Goal: Task Accomplishment & Management: Manage account settings

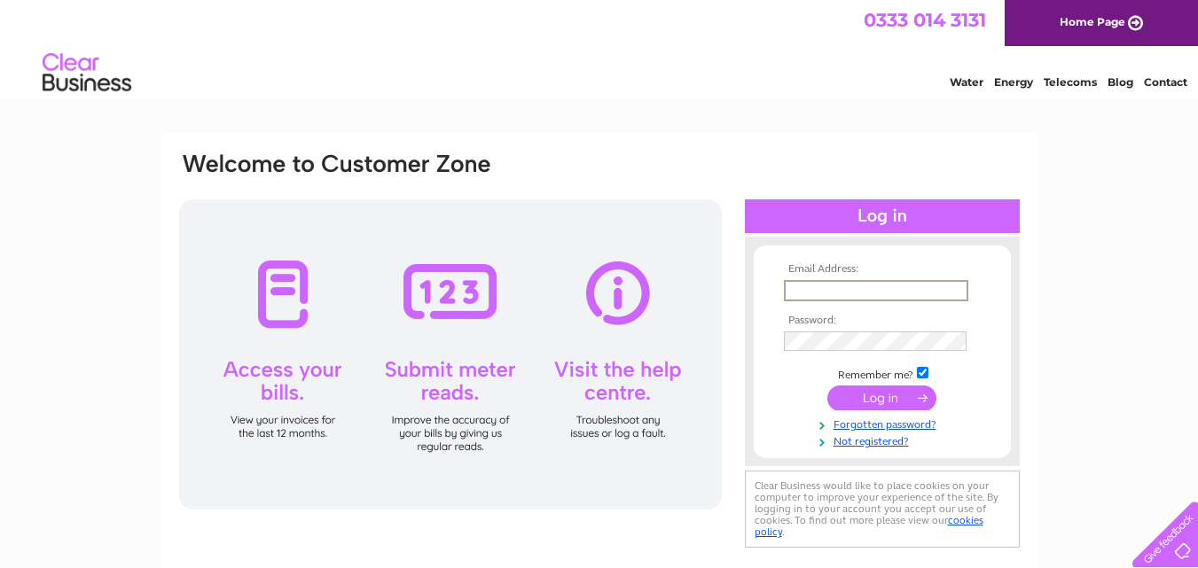
click at [878, 287] on input "text" at bounding box center [876, 290] width 184 height 21
type input "[EMAIL_ADDRESS][DOMAIN_NAME]"
click at [879, 393] on input "submit" at bounding box center [881, 398] width 109 height 25
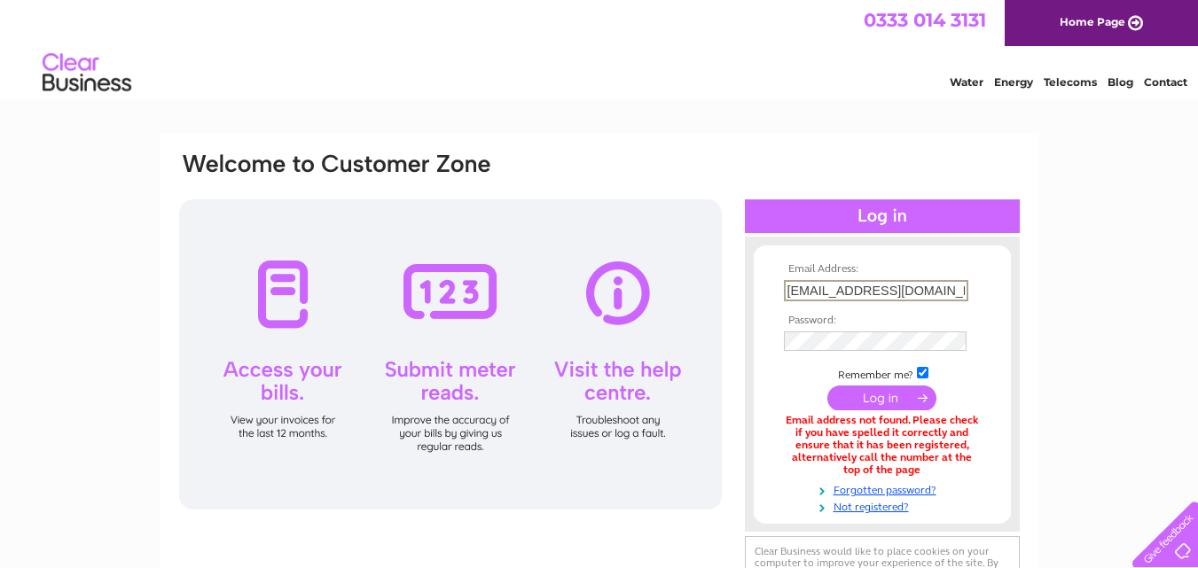
click at [953, 292] on input "spekebaptist@hotmail.co.uk" at bounding box center [876, 290] width 184 height 21
type input "s"
type input "a"
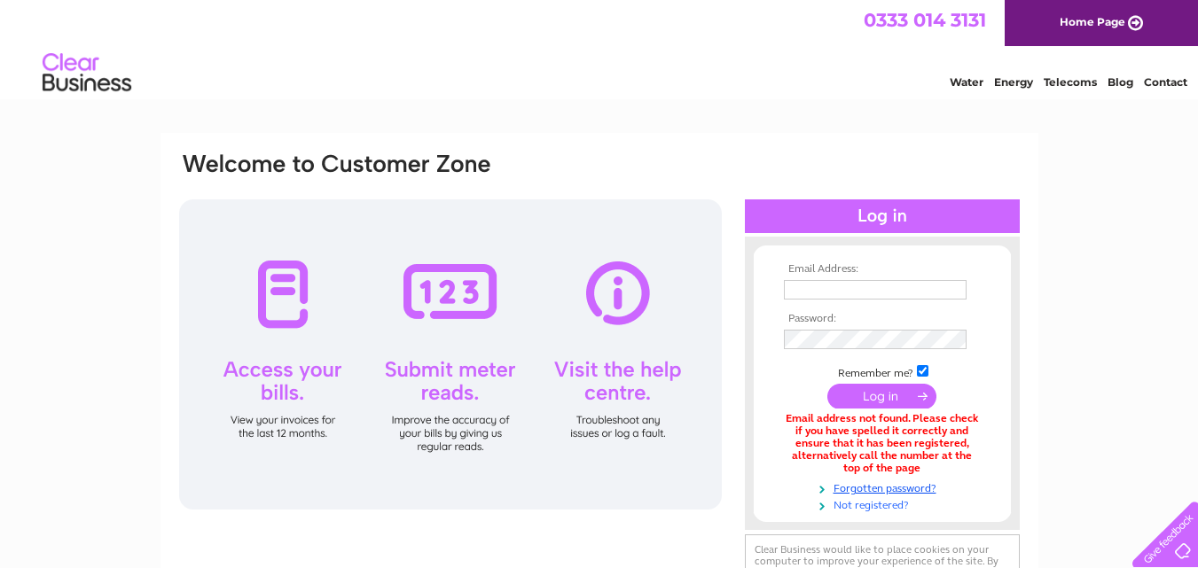
click at [867, 504] on link "Not registered?" at bounding box center [884, 504] width 201 height 17
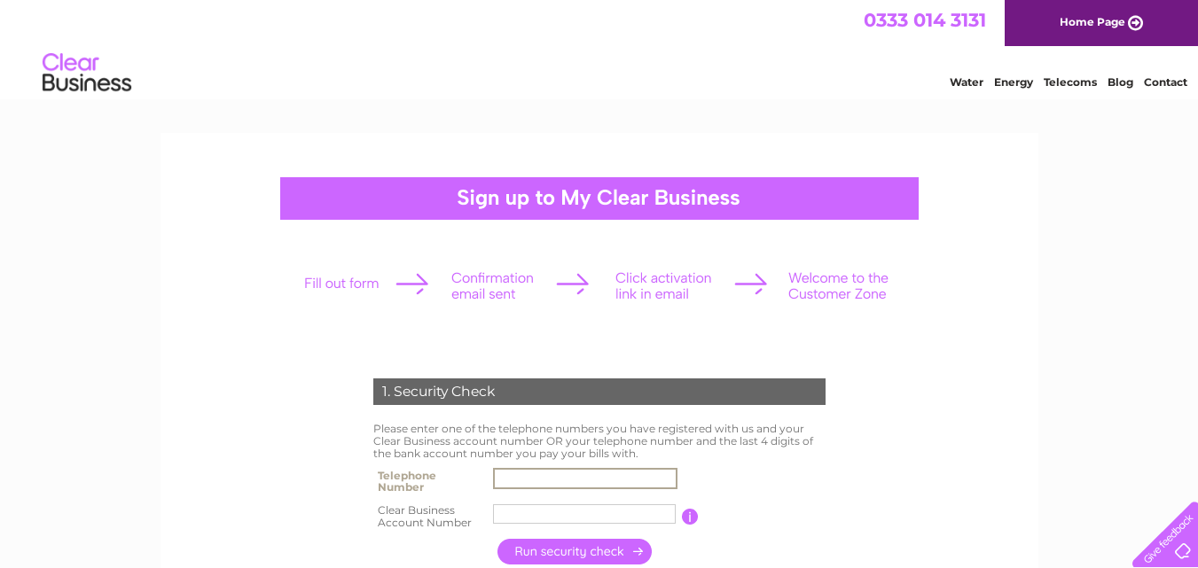
click at [504, 474] on input "text" at bounding box center [585, 478] width 184 height 21
type input "01514751468"
click at [518, 510] on input "text" at bounding box center [585, 514] width 184 height 21
type input "1137755"
click at [553, 551] on input "button" at bounding box center [575, 552] width 156 height 26
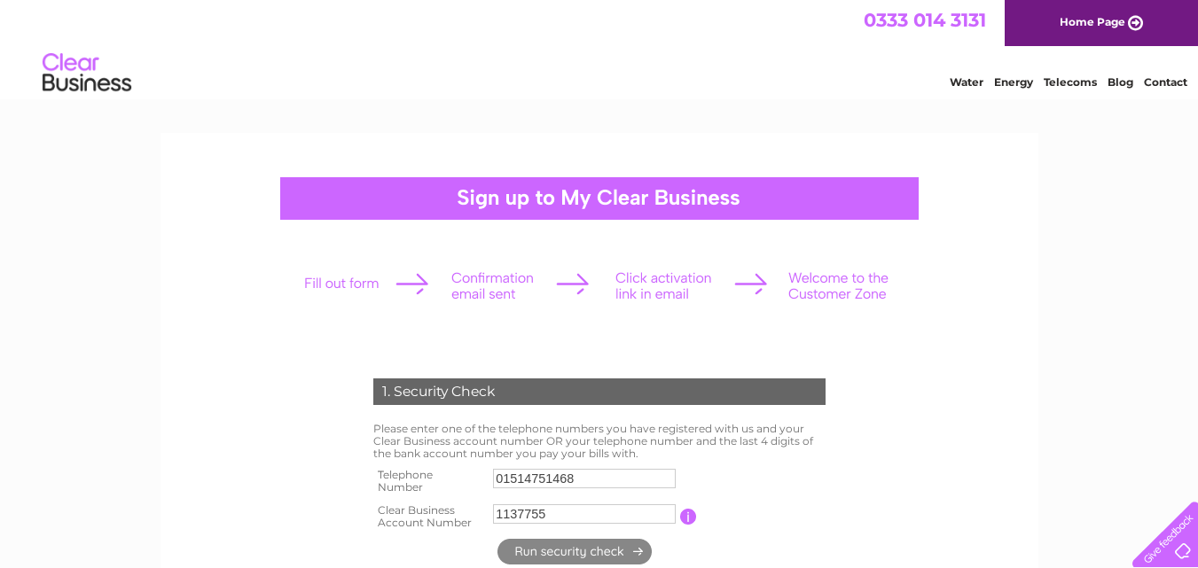
type input "**********"
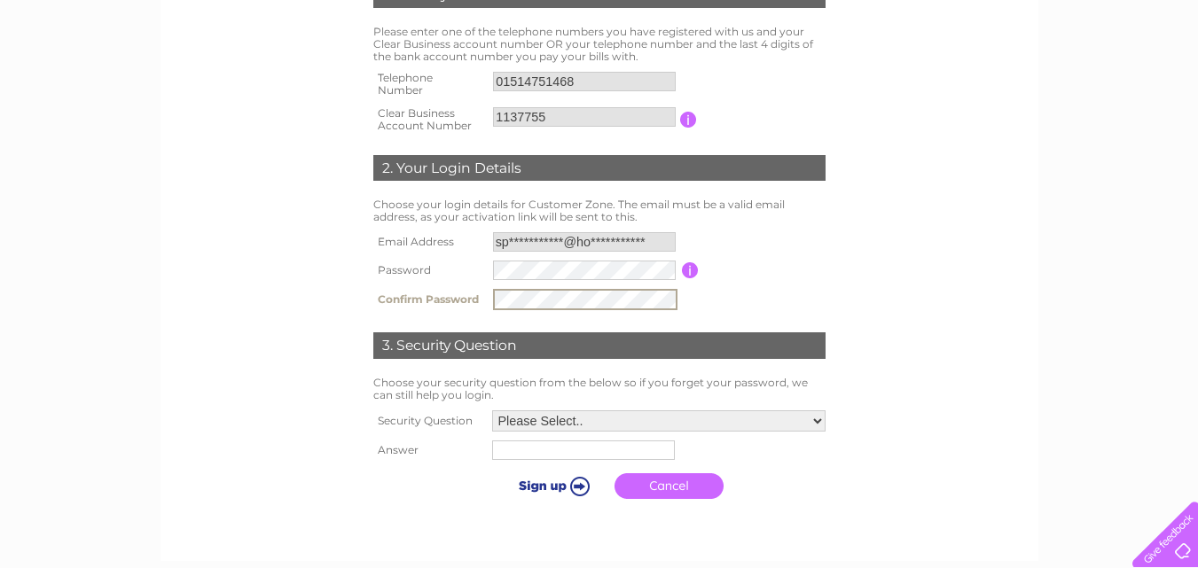
scroll to position [509, 0]
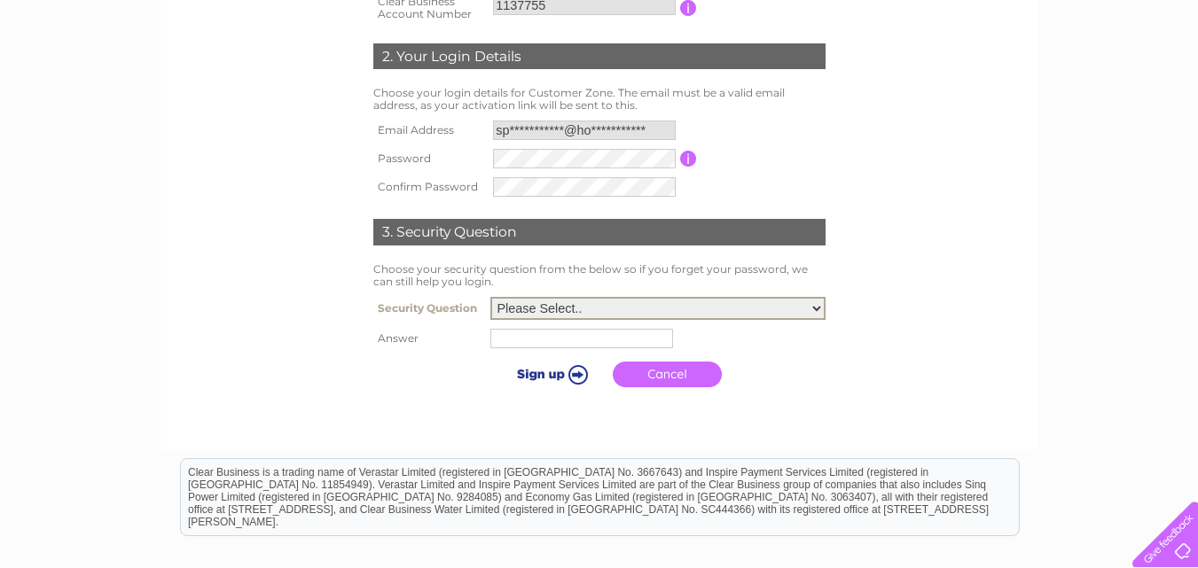
click at [817, 308] on select "Please Select.. In what town or city was your first job? In what town or city d…" at bounding box center [657, 308] width 335 height 23
select select "5"
click at [490, 298] on select "Please Select.. In what town or city was your first job? In what town or city d…" at bounding box center [657, 308] width 335 height 23
click at [530, 342] on input "text" at bounding box center [584, 337] width 184 height 21
type input "Sooty"
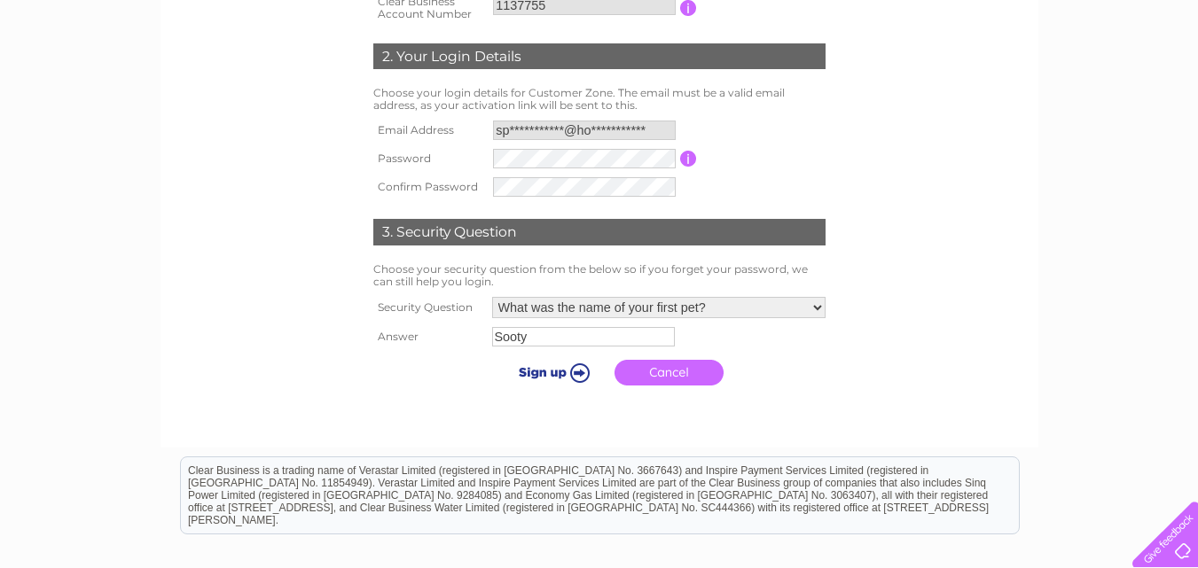
click at [576, 376] on input "submit" at bounding box center [551, 372] width 109 height 25
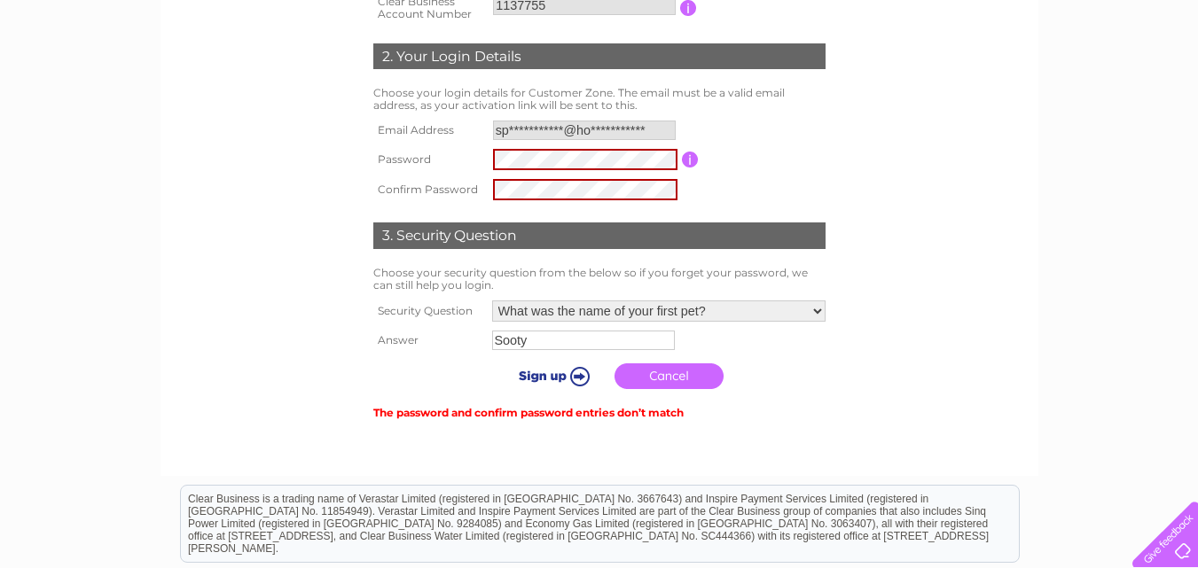
click at [576, 375] on input "submit" at bounding box center [551, 376] width 109 height 25
click at [697, 159] on input "button" at bounding box center [690, 160] width 17 height 16
click at [578, 378] on input "submit" at bounding box center [551, 376] width 109 height 25
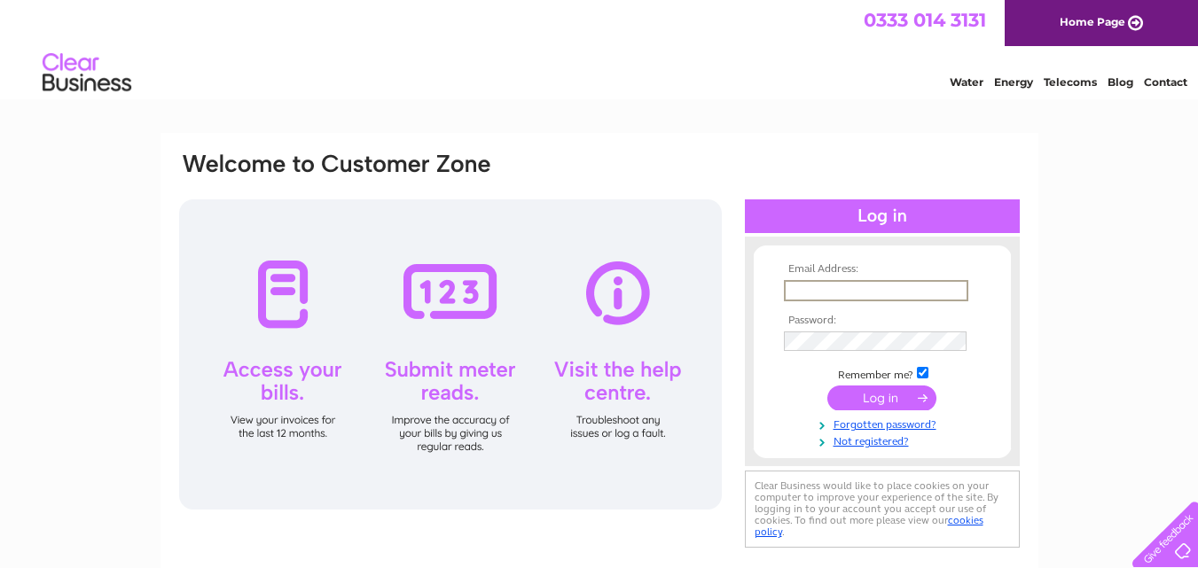
click at [858, 289] on input "text" at bounding box center [876, 290] width 184 height 21
type input "[EMAIL_ADDRESS][DOMAIN_NAME]"
click at [888, 396] on input "submit" at bounding box center [881, 398] width 109 height 25
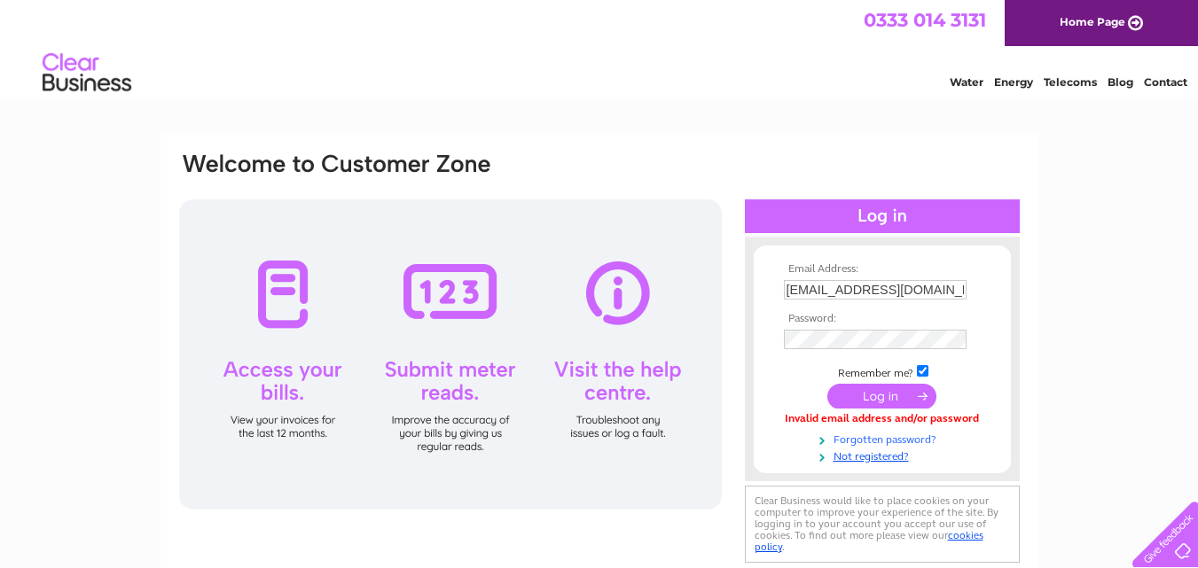
click at [890, 441] on link "Forgotten password?" at bounding box center [884, 438] width 201 height 17
